Goal: Task Accomplishment & Management: Manage account settings

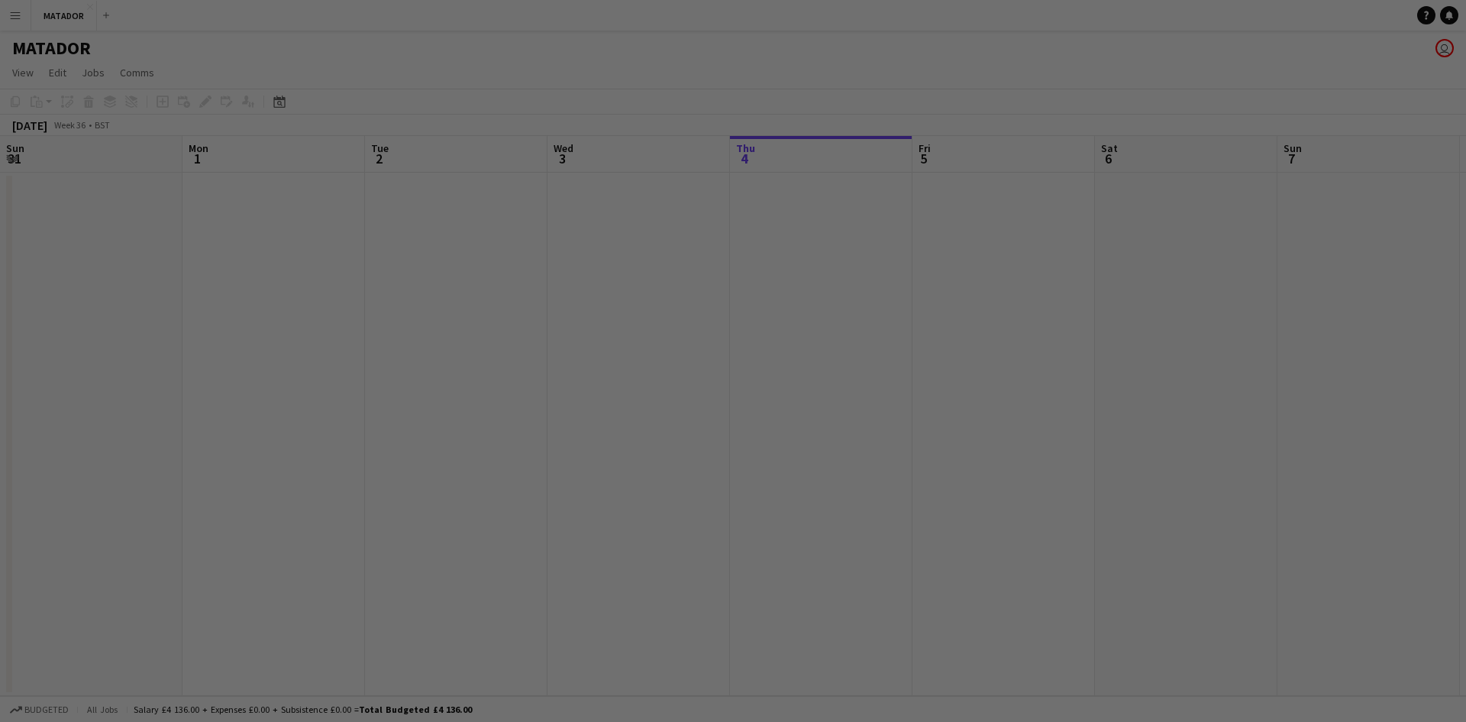
scroll to position [0, 365]
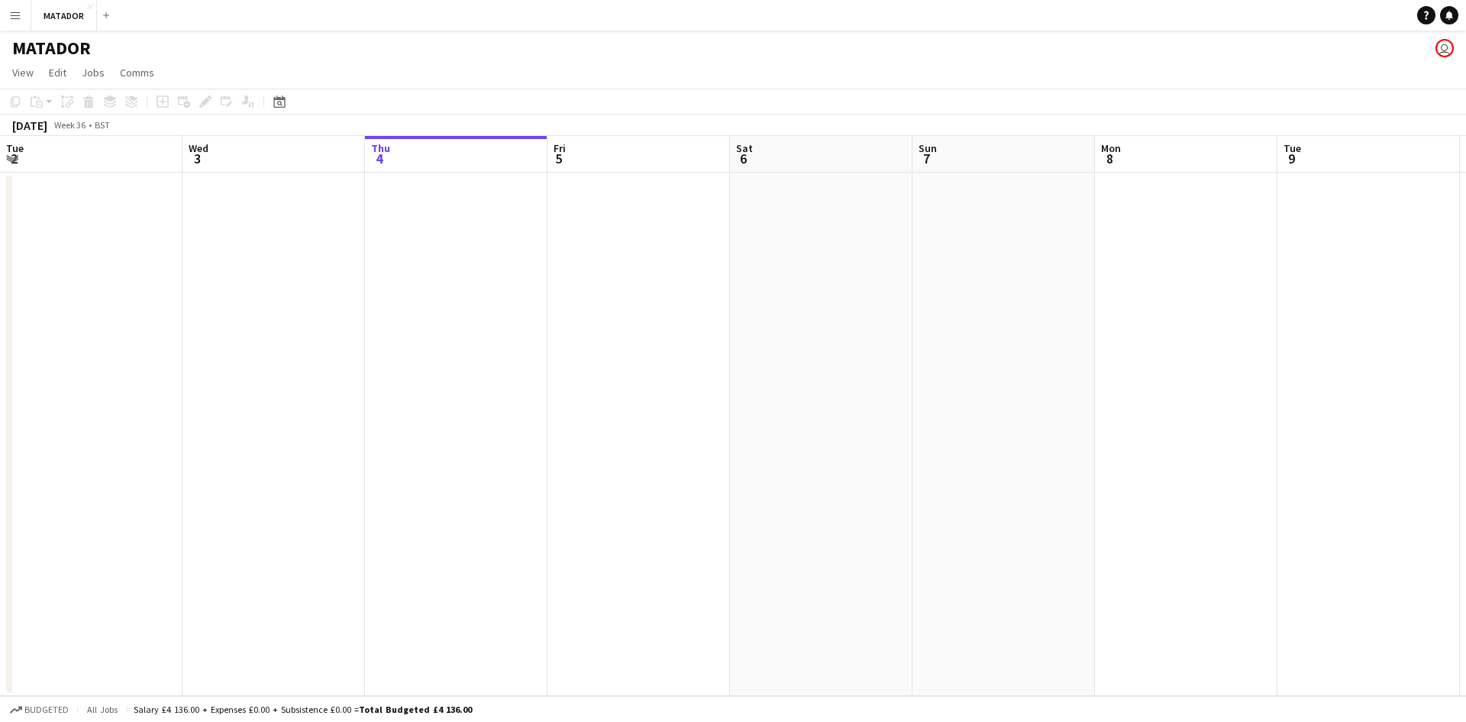
click at [21, 6] on button "Menu" at bounding box center [15, 15] width 31 height 31
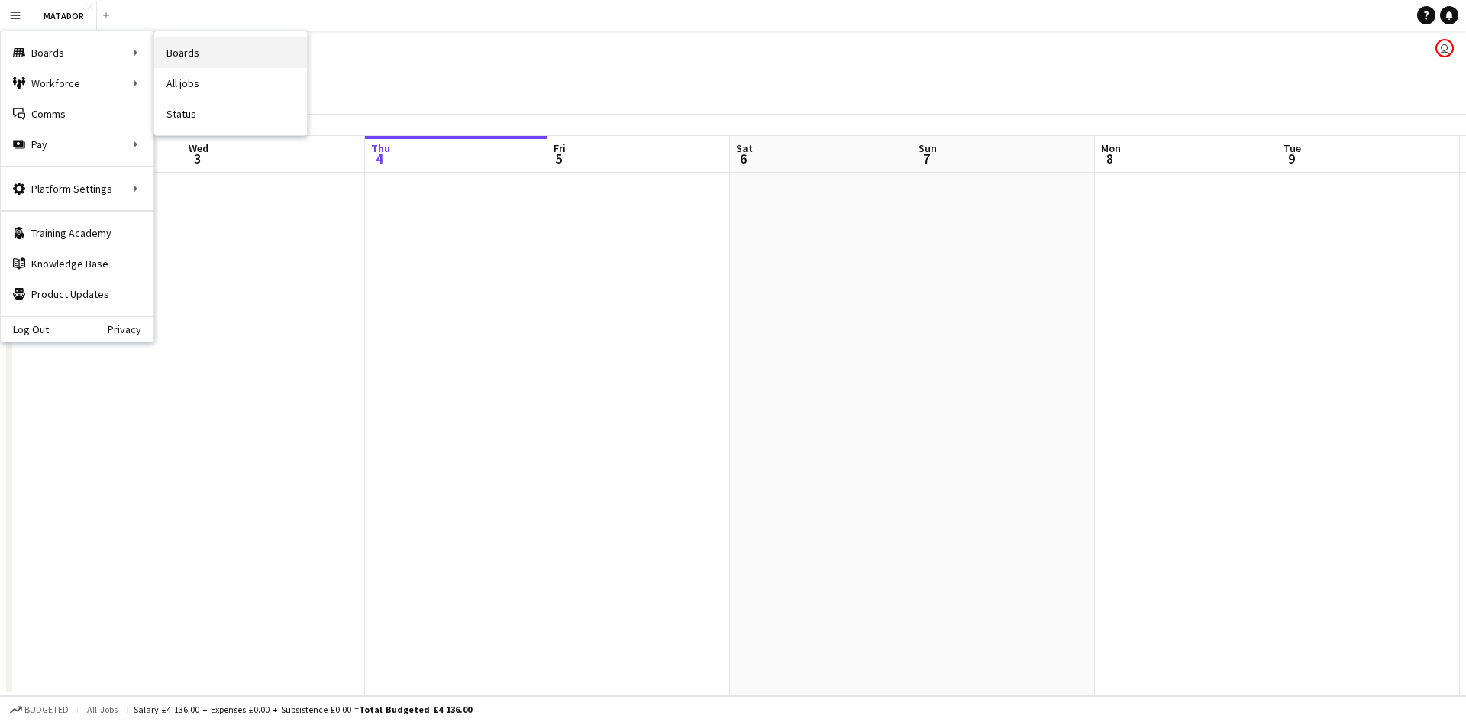
click at [173, 48] on link "Boards" at bounding box center [230, 52] width 153 height 31
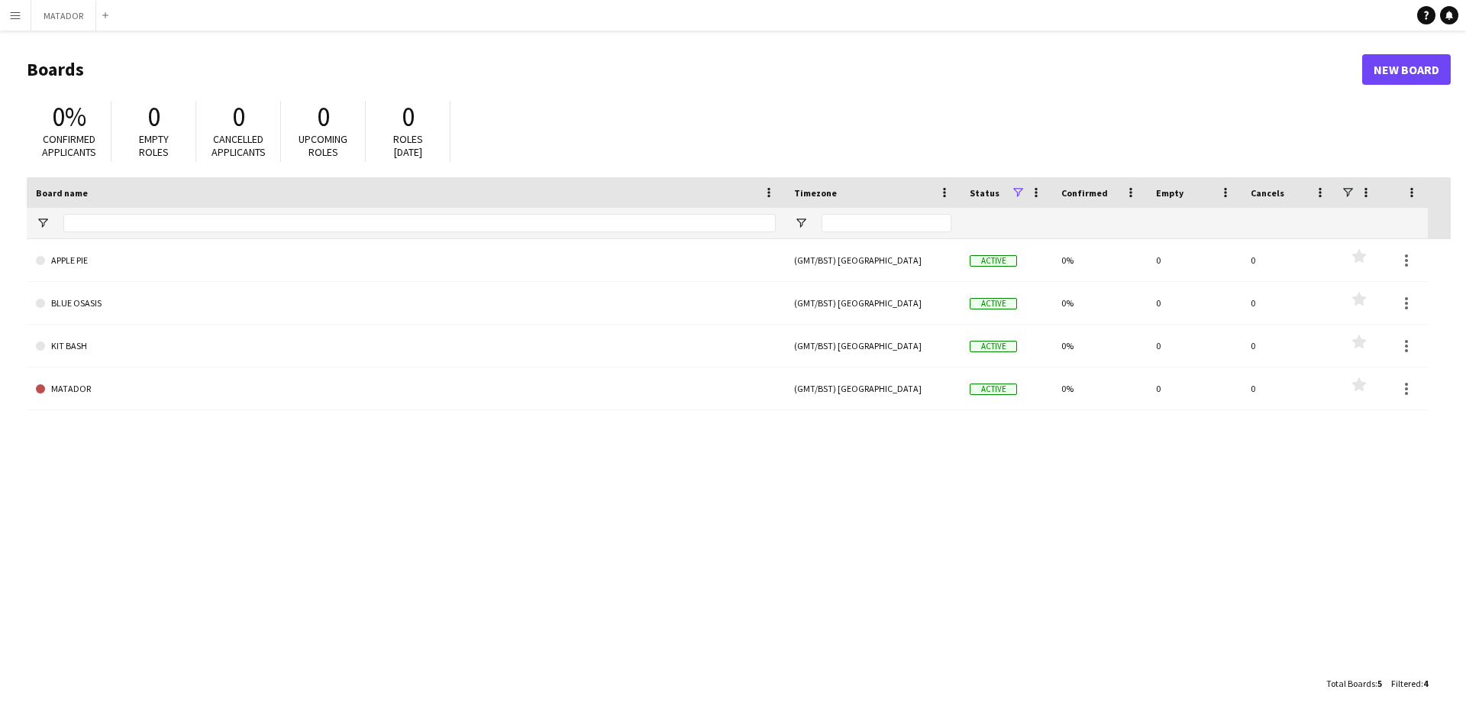
click at [16, 18] on app-icon "Menu" at bounding box center [15, 15] width 12 height 12
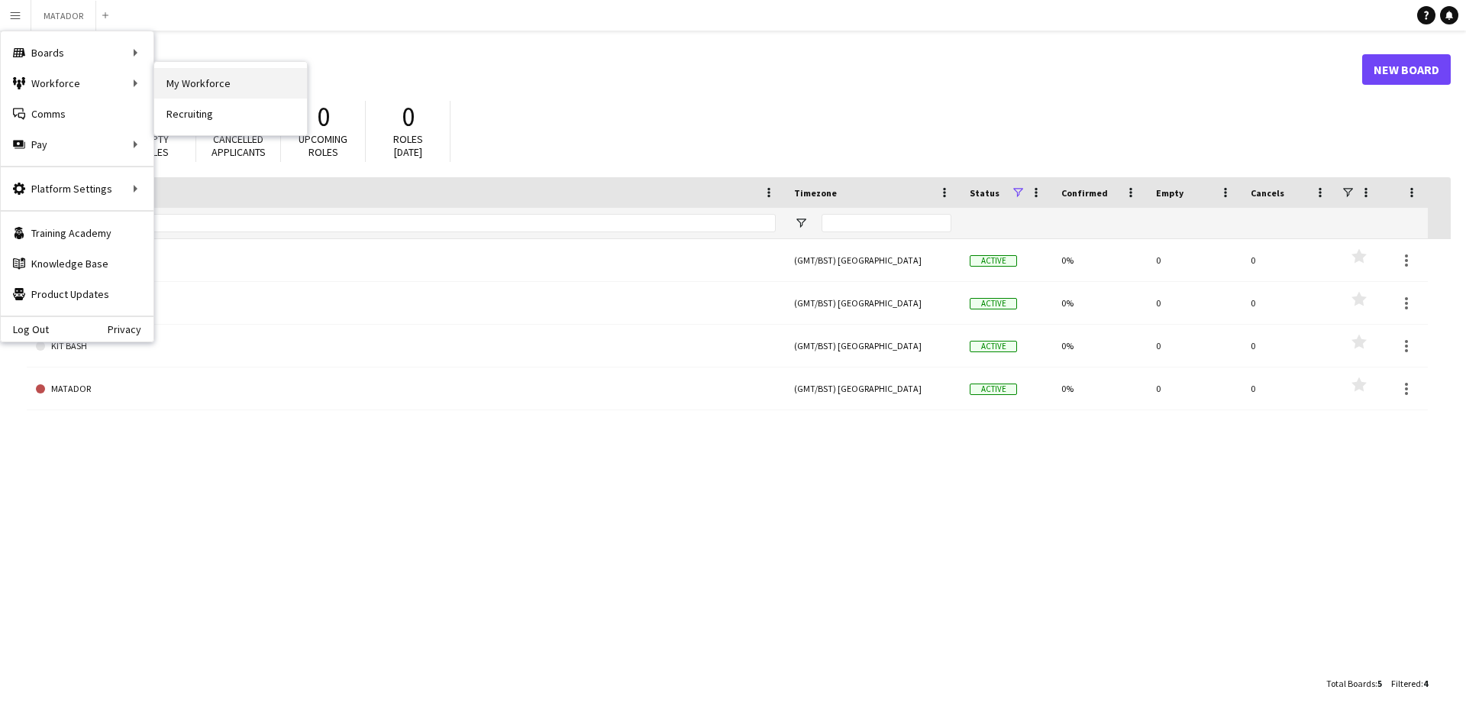
click at [212, 87] on link "My Workforce" at bounding box center [230, 83] width 153 height 31
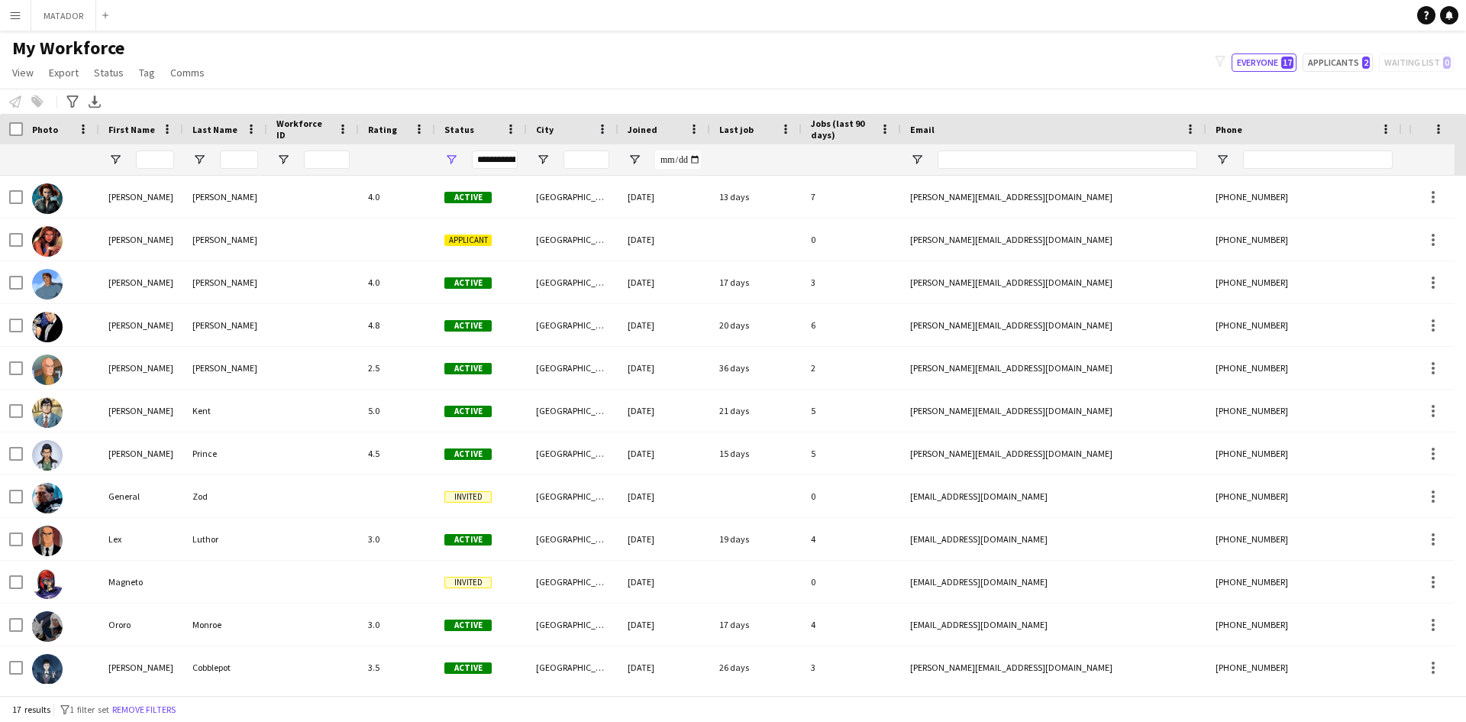
click at [18, 7] on button "Menu" at bounding box center [15, 15] width 31 height 31
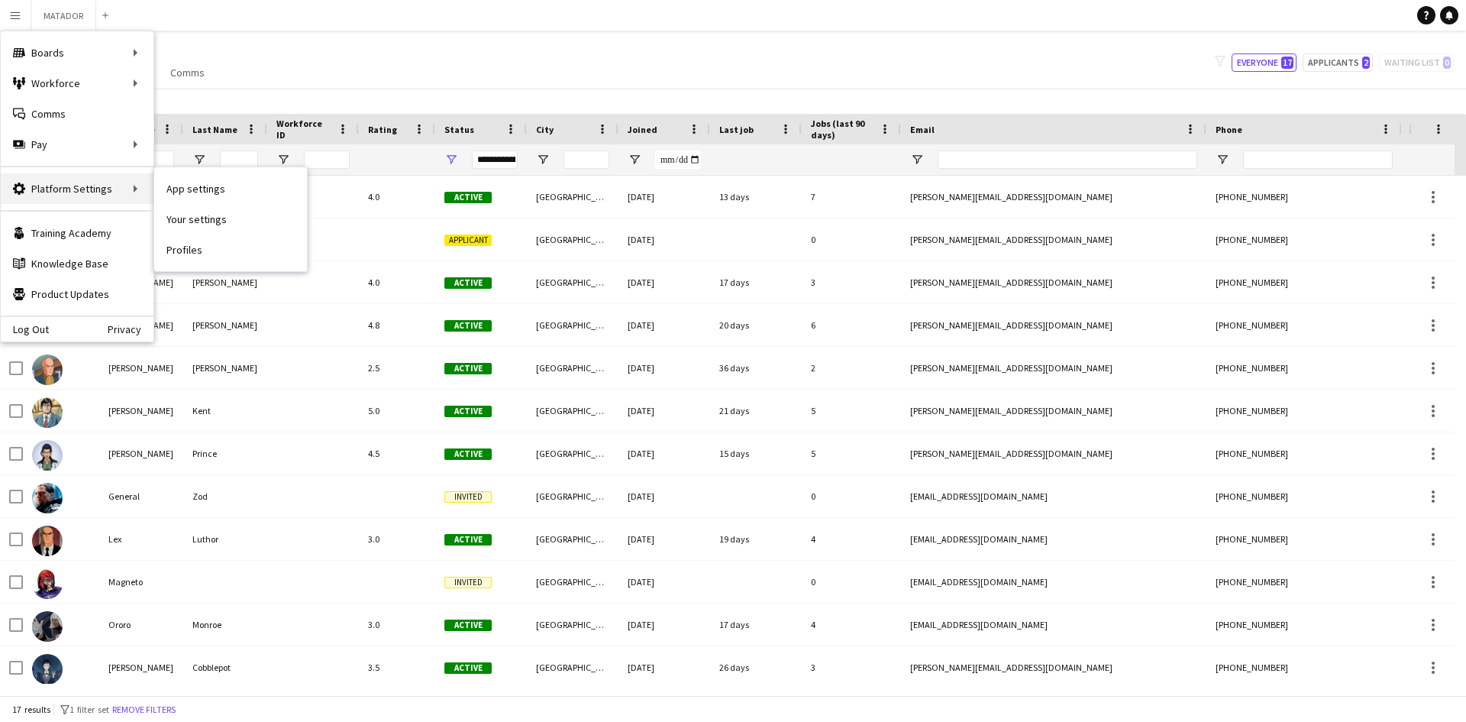
click at [98, 186] on div "Platform Settings Platform Settings" at bounding box center [77, 188] width 153 height 31
click at [182, 189] on link "App settings" at bounding box center [230, 188] width 153 height 31
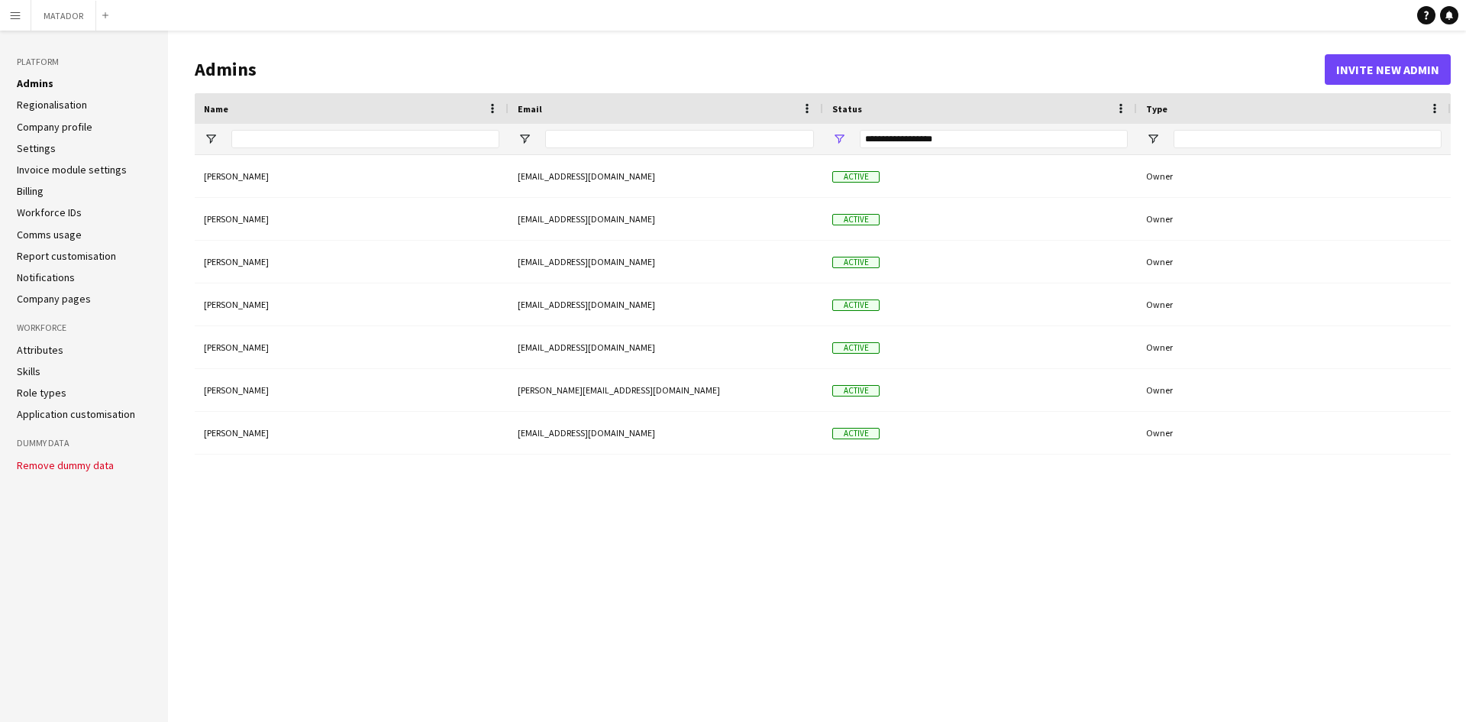
click at [37, 393] on link "Role types" at bounding box center [42, 393] width 50 height 14
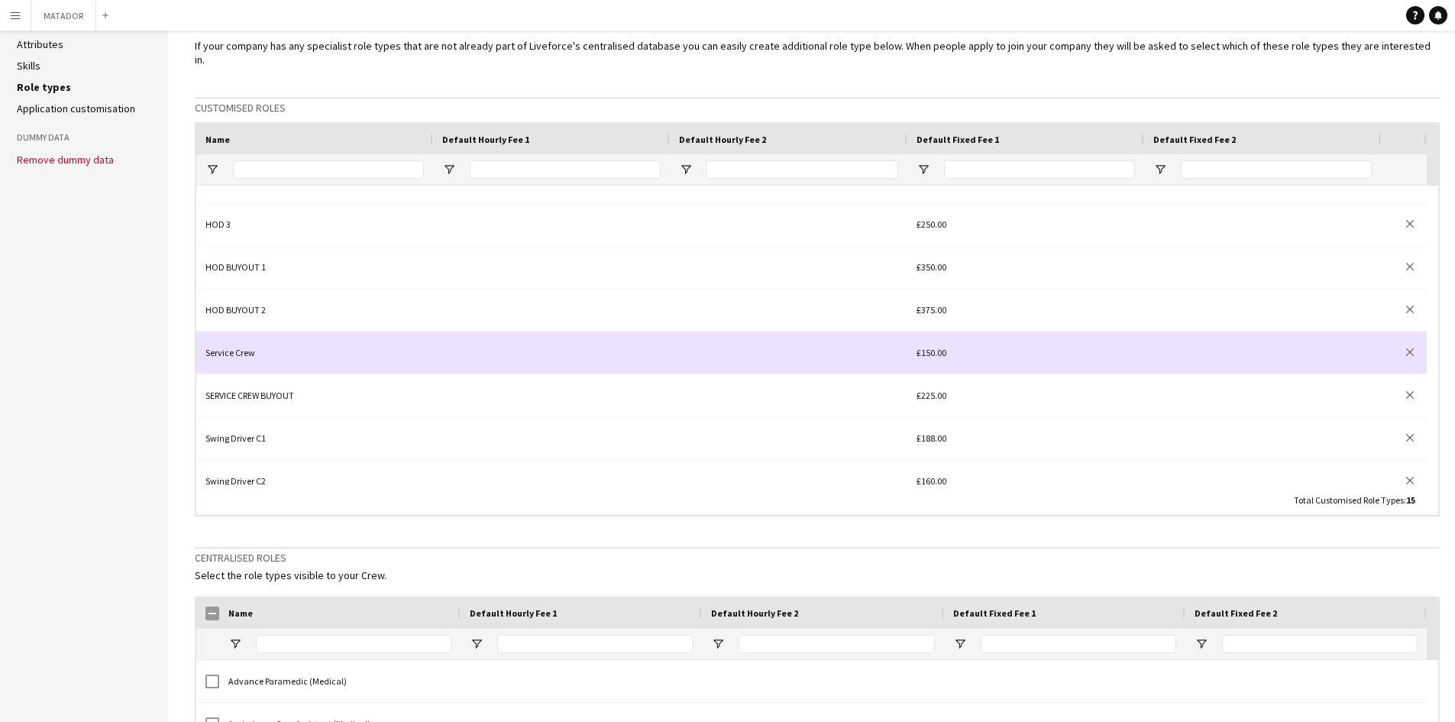
scroll to position [342, 0]
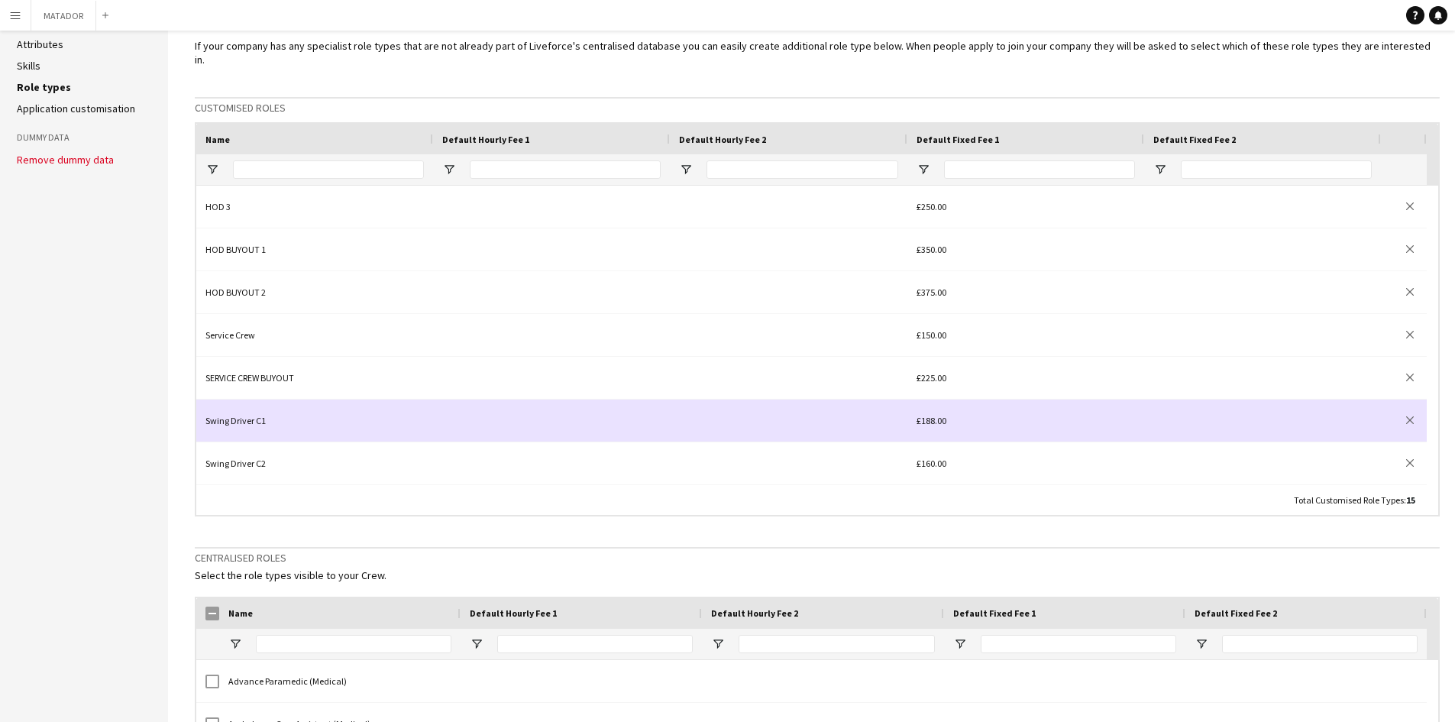
click at [444, 399] on div at bounding box center [551, 420] width 237 height 42
click at [396, 403] on div "Swing Driver C1" at bounding box center [314, 420] width 237 height 42
click at [544, 406] on div at bounding box center [551, 420] width 237 height 42
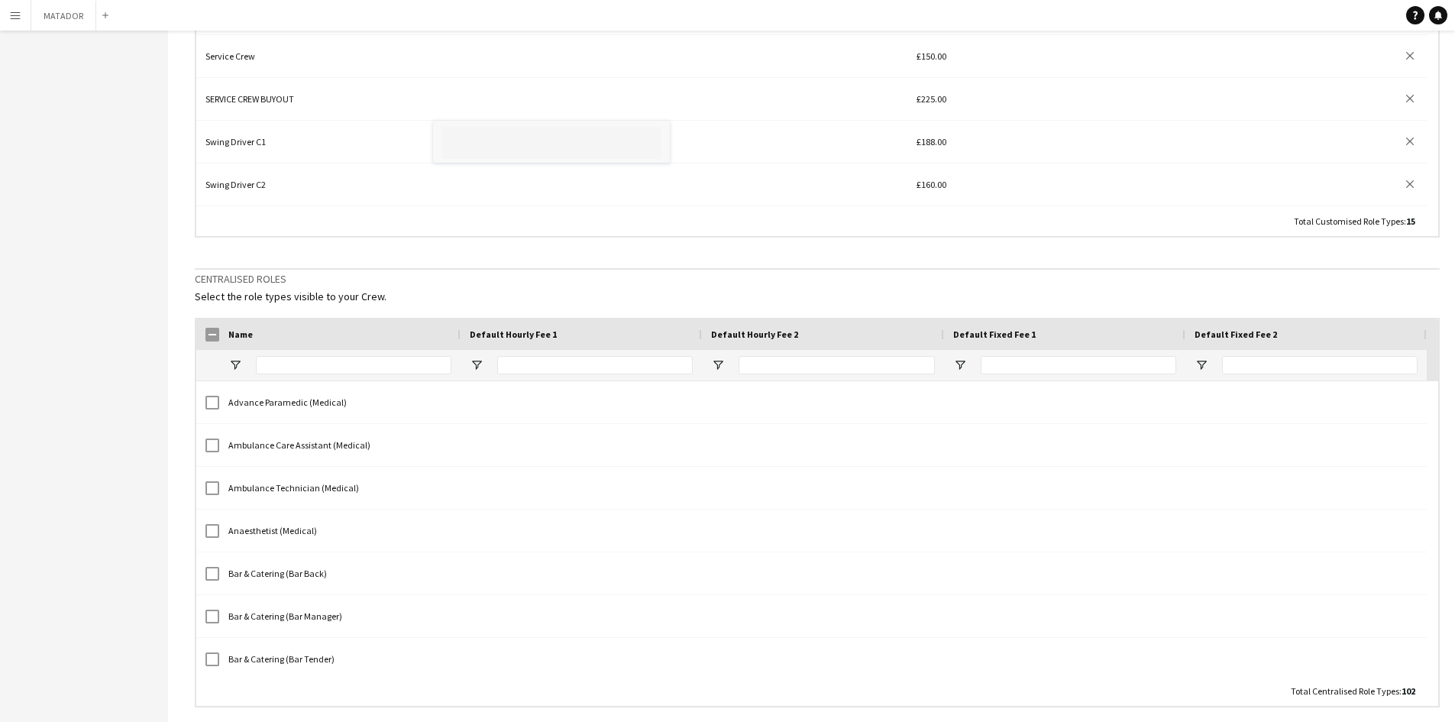
scroll to position [250, 0]
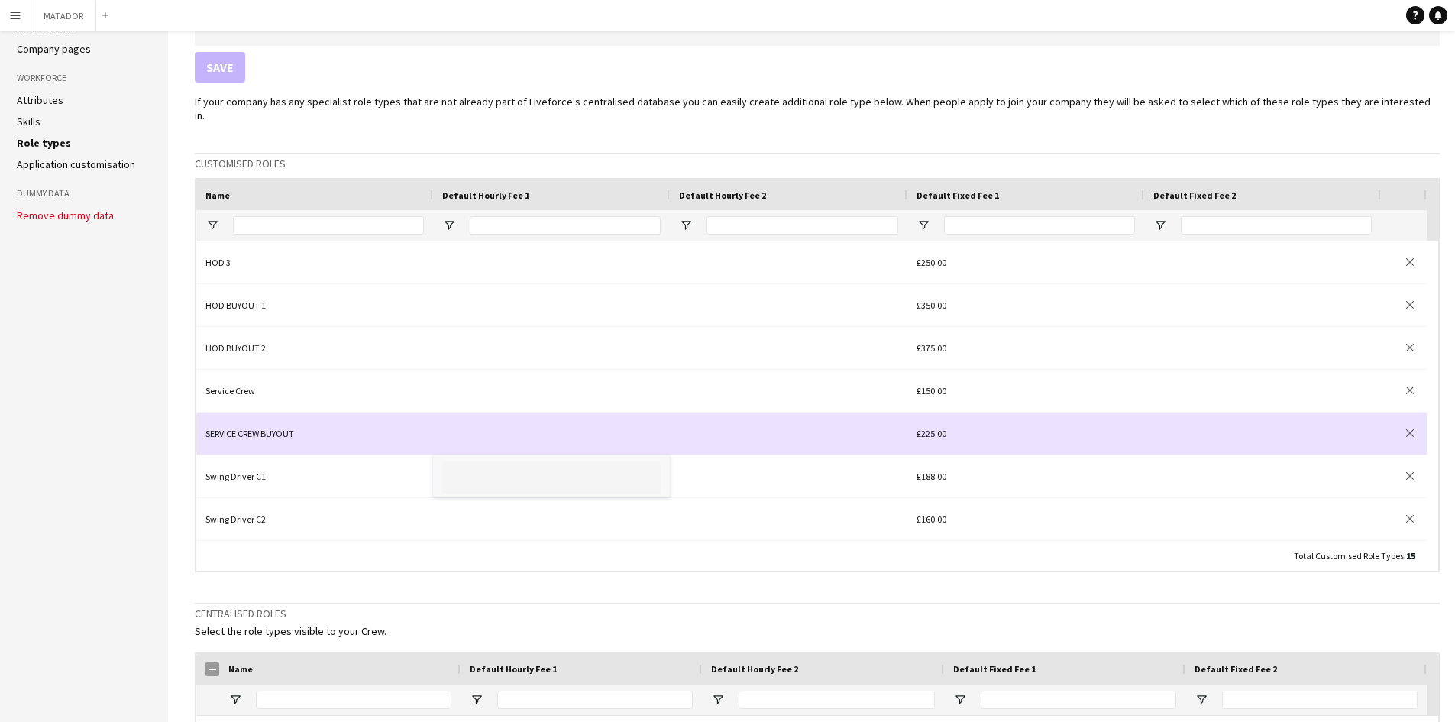
click at [270, 455] on div "Swing Driver C1" at bounding box center [314, 476] width 237 height 42
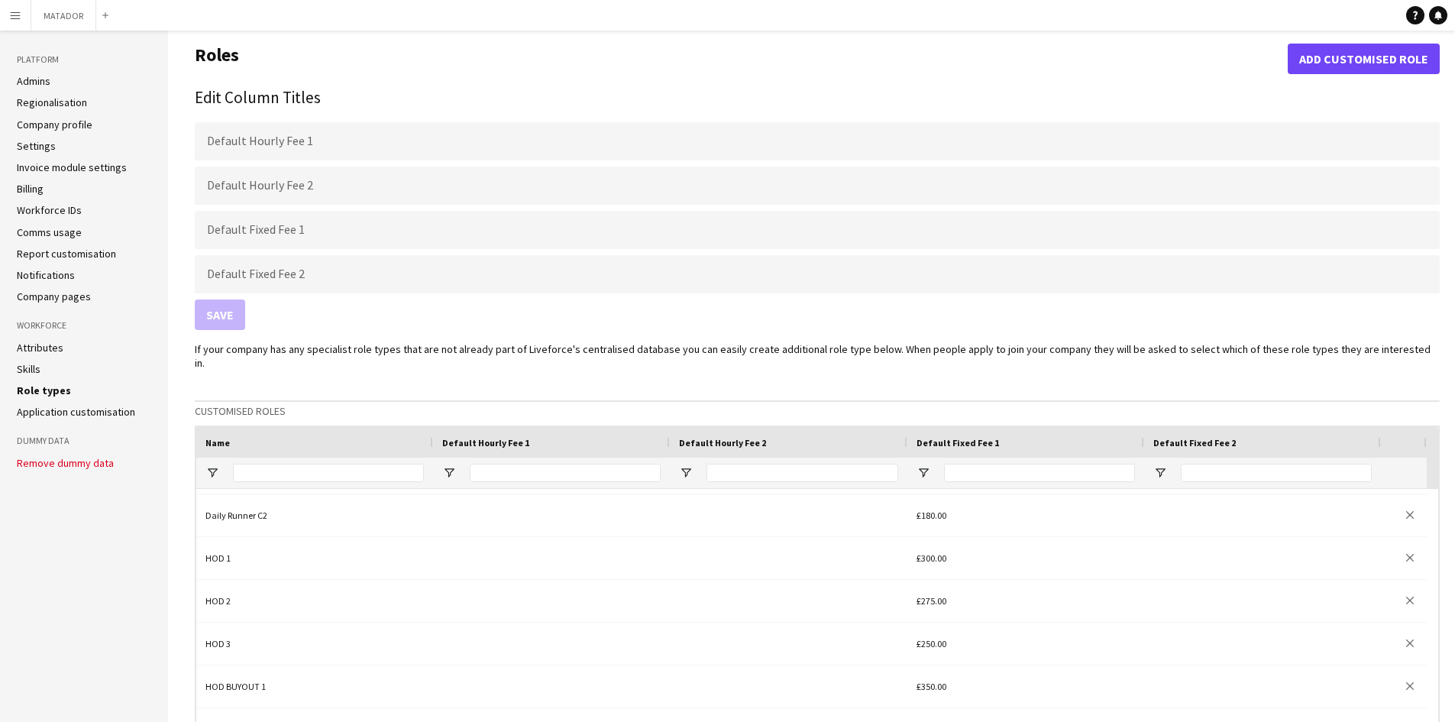
scroll to position [0, 0]
click at [31, 92] on ul "Admins Regionalisation Company profile Settings Invoice module settings Billing…" at bounding box center [84, 190] width 134 height 229
click at [39, 82] on link "Admins" at bounding box center [34, 83] width 34 height 14
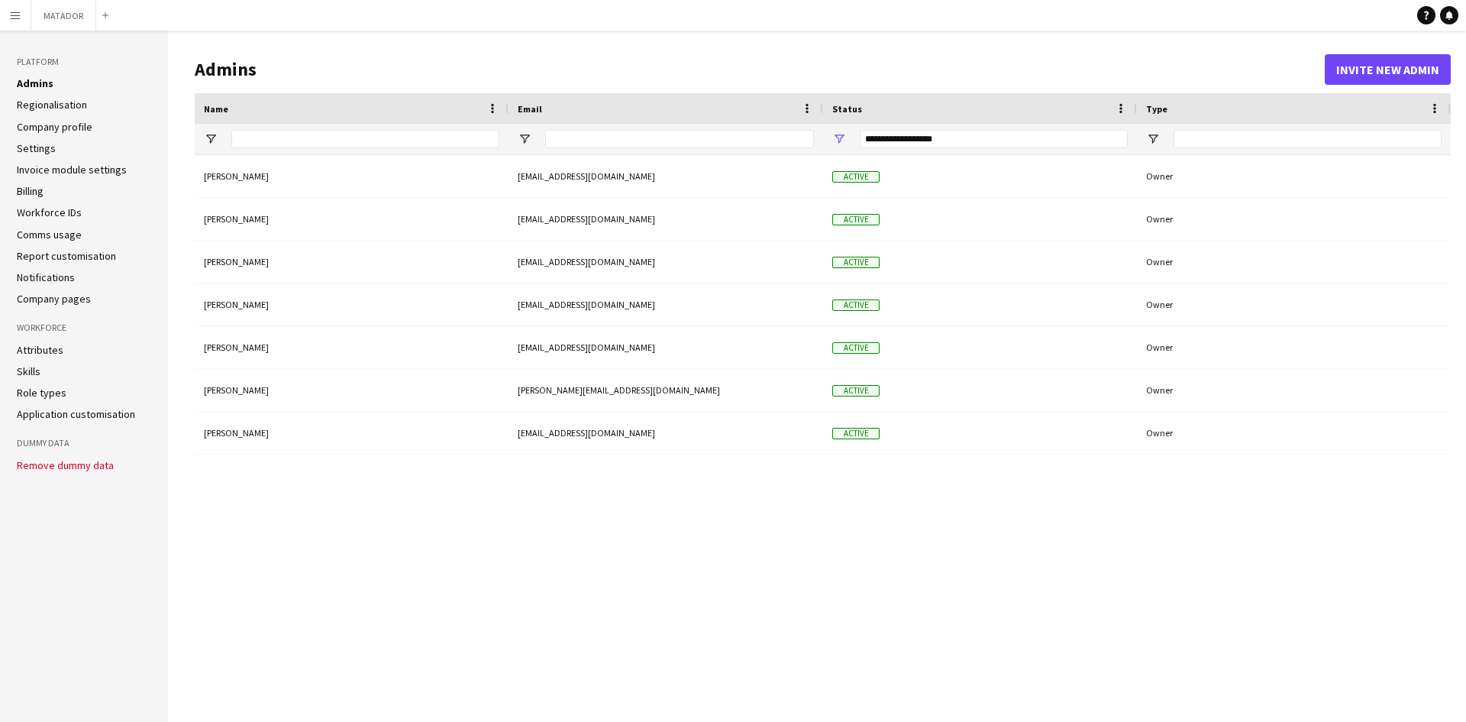
click at [76, 102] on link "Regionalisation" at bounding box center [52, 105] width 70 height 14
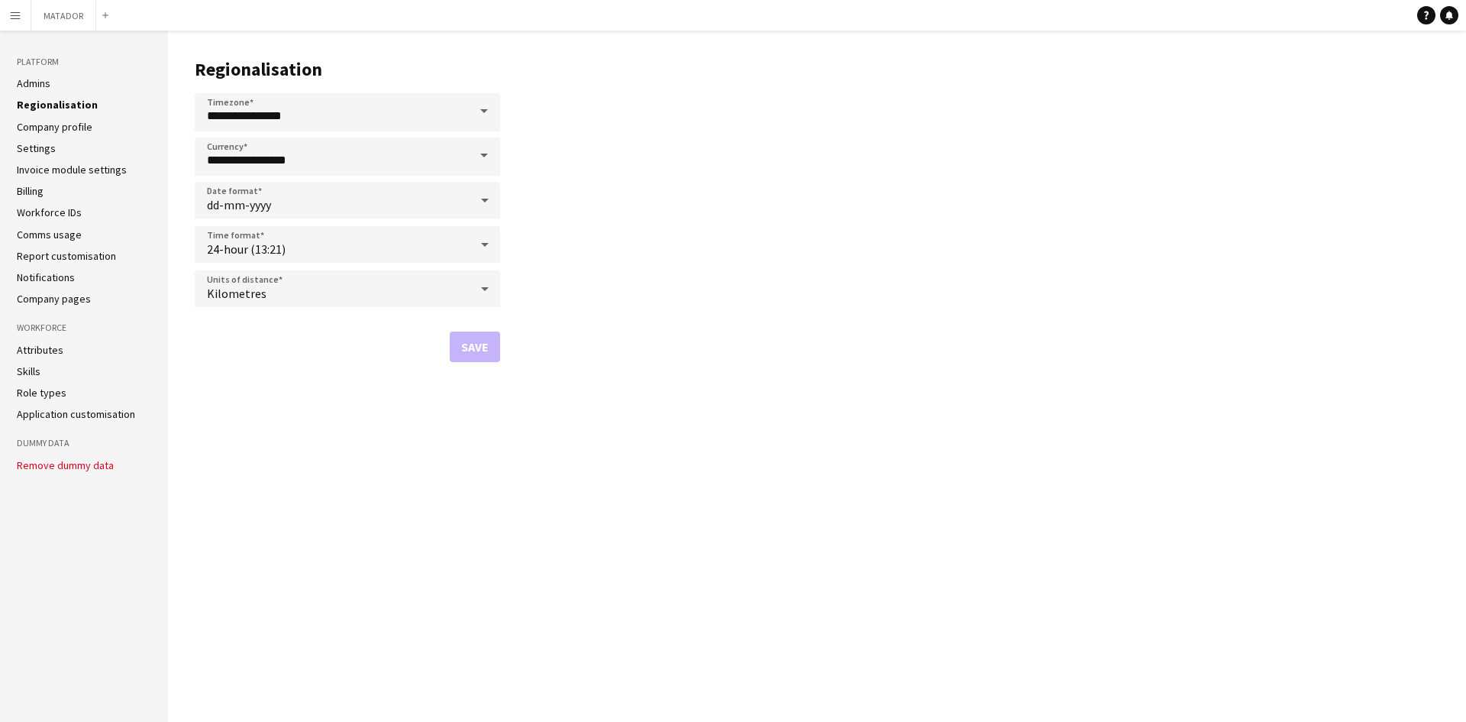
click at [61, 145] on li "Settings" at bounding box center [84, 148] width 134 height 14
click at [63, 127] on link "Company profile" at bounding box center [55, 127] width 76 height 14
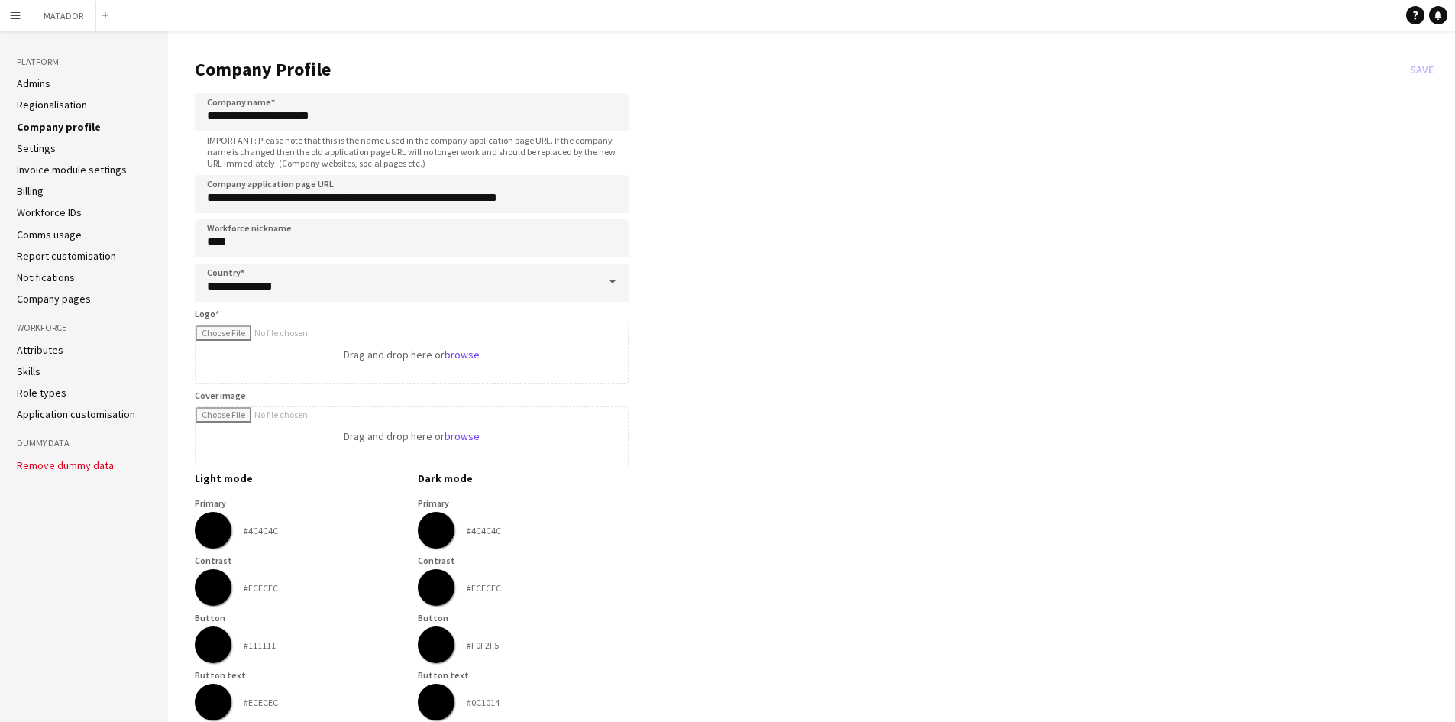
click at [19, 12] on app-icon "Menu" at bounding box center [15, 15] width 12 height 12
